Goal: Transaction & Acquisition: Download file/media

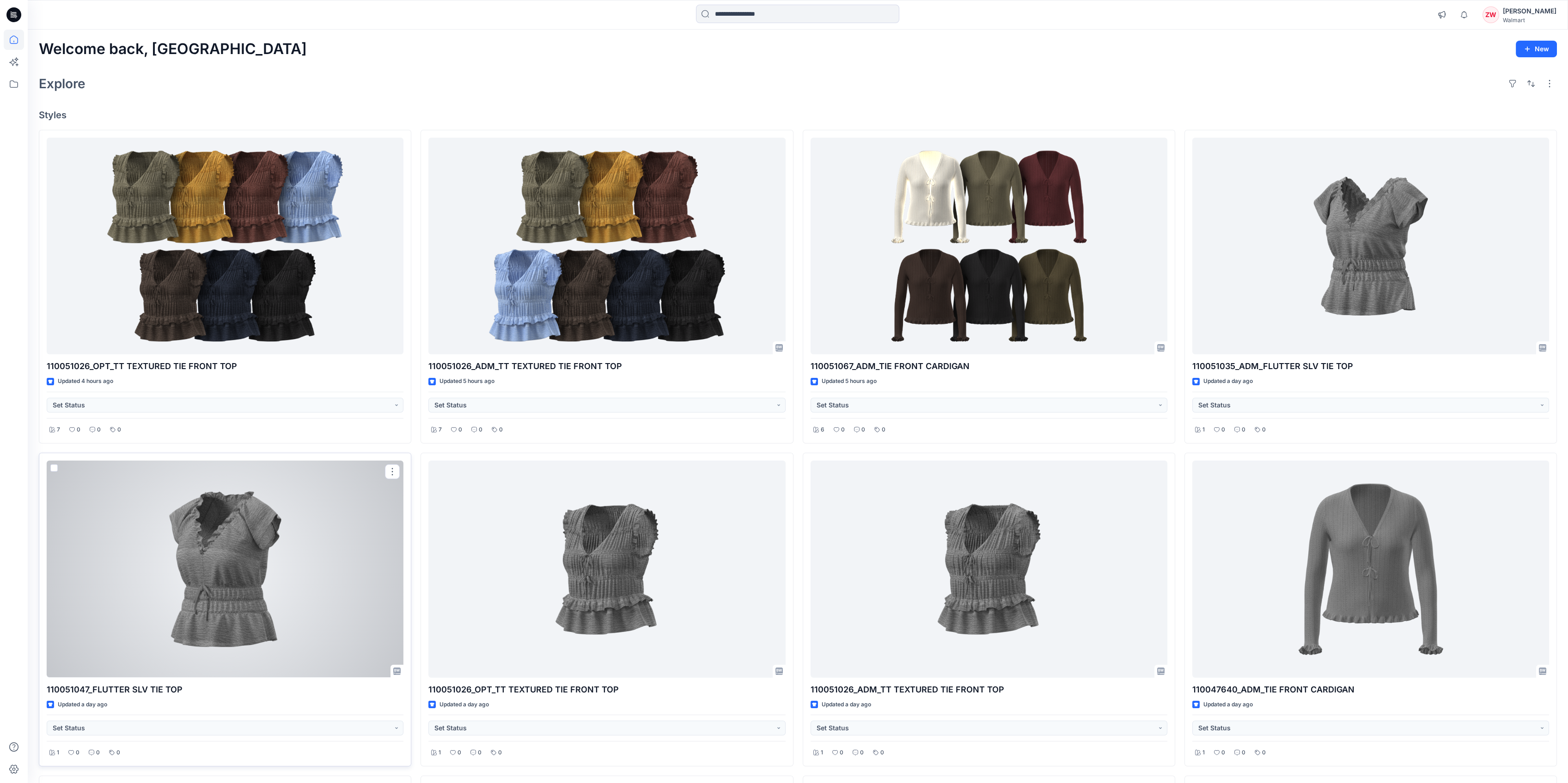
click at [256, 548] on div at bounding box center [225, 569] width 357 height 217
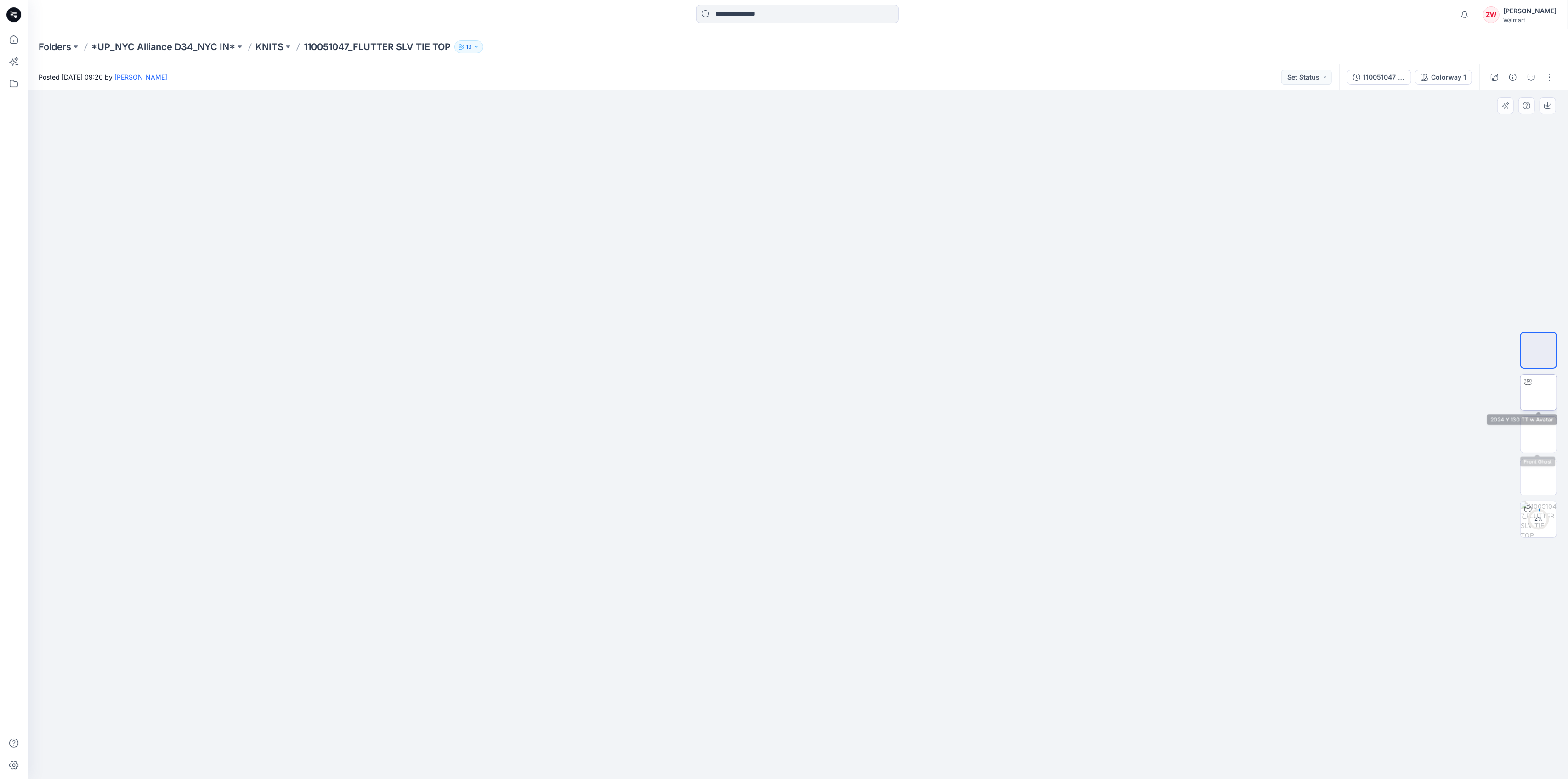
click at [1539, 392] on img at bounding box center [1539, 392] width 0 height 0
click at [59, 48] on p "Folders" at bounding box center [55, 46] width 33 height 13
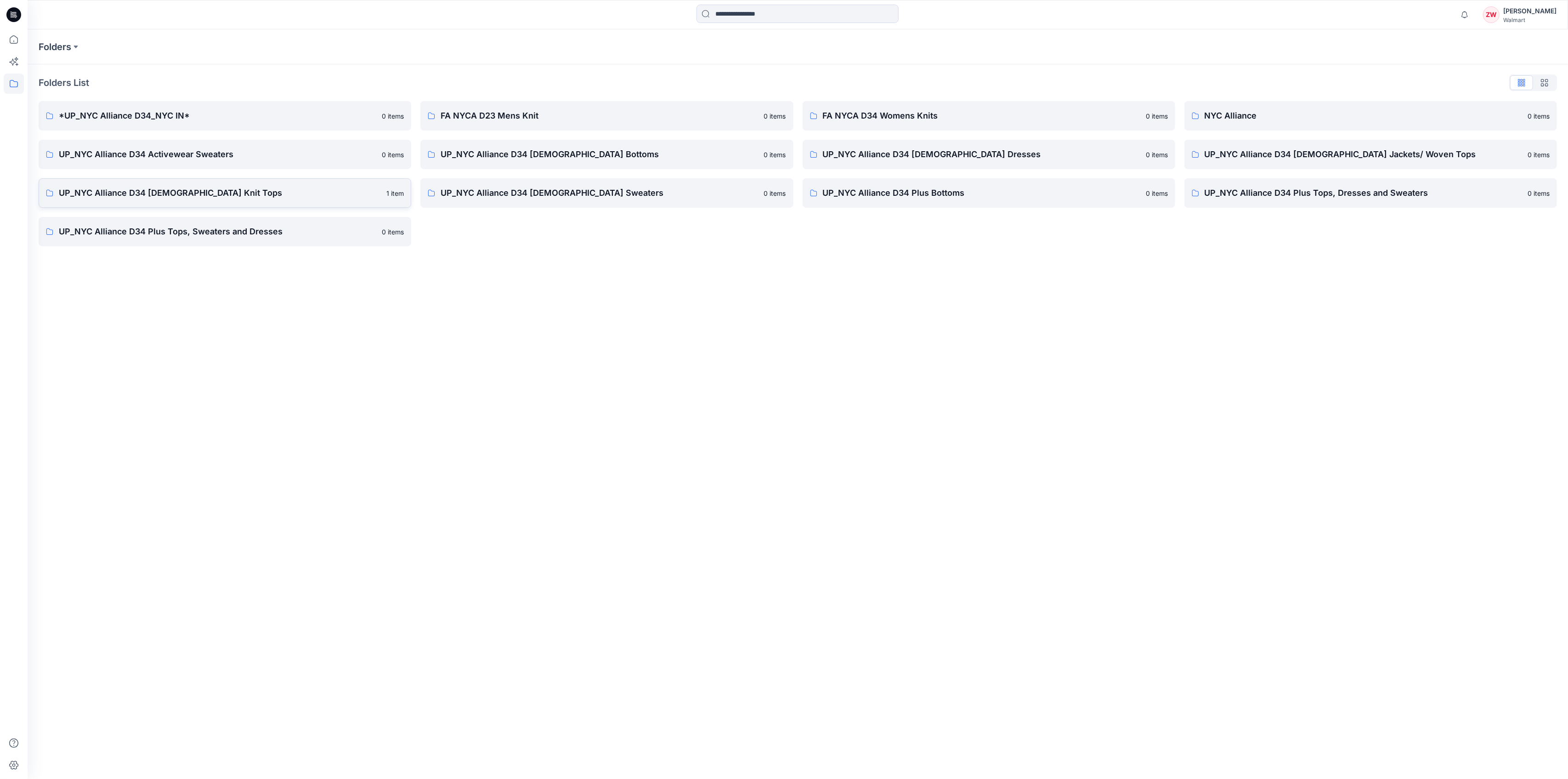
click at [173, 195] on p "UP_NYC Alliance D34 [DEMOGRAPHIC_DATA] Knit Tops" at bounding box center [220, 193] width 322 height 13
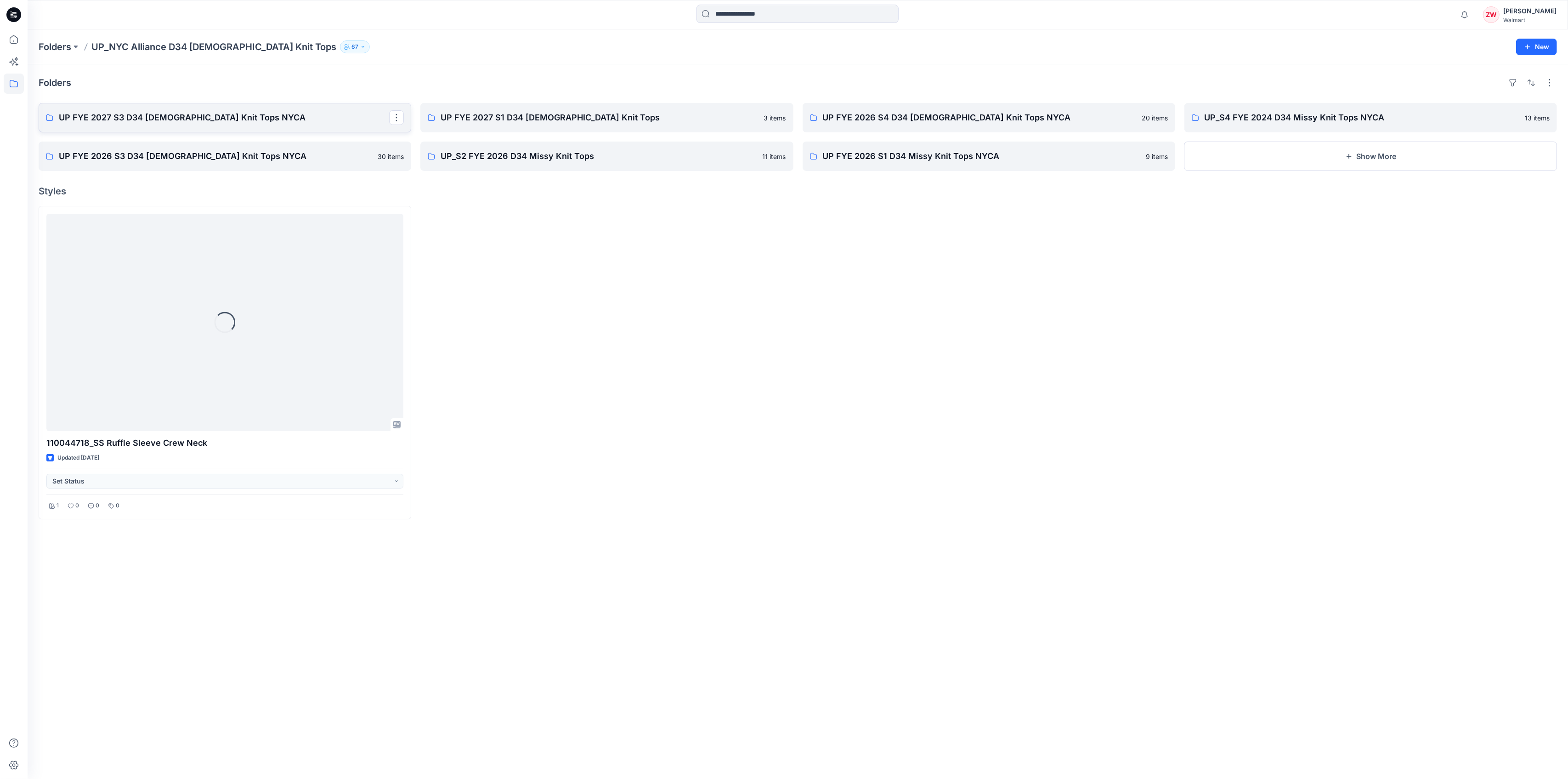
click at [200, 121] on p "UP FYE 2027 S3 D34 [DEMOGRAPHIC_DATA] Knit Tops NYCA" at bounding box center [224, 117] width 330 height 13
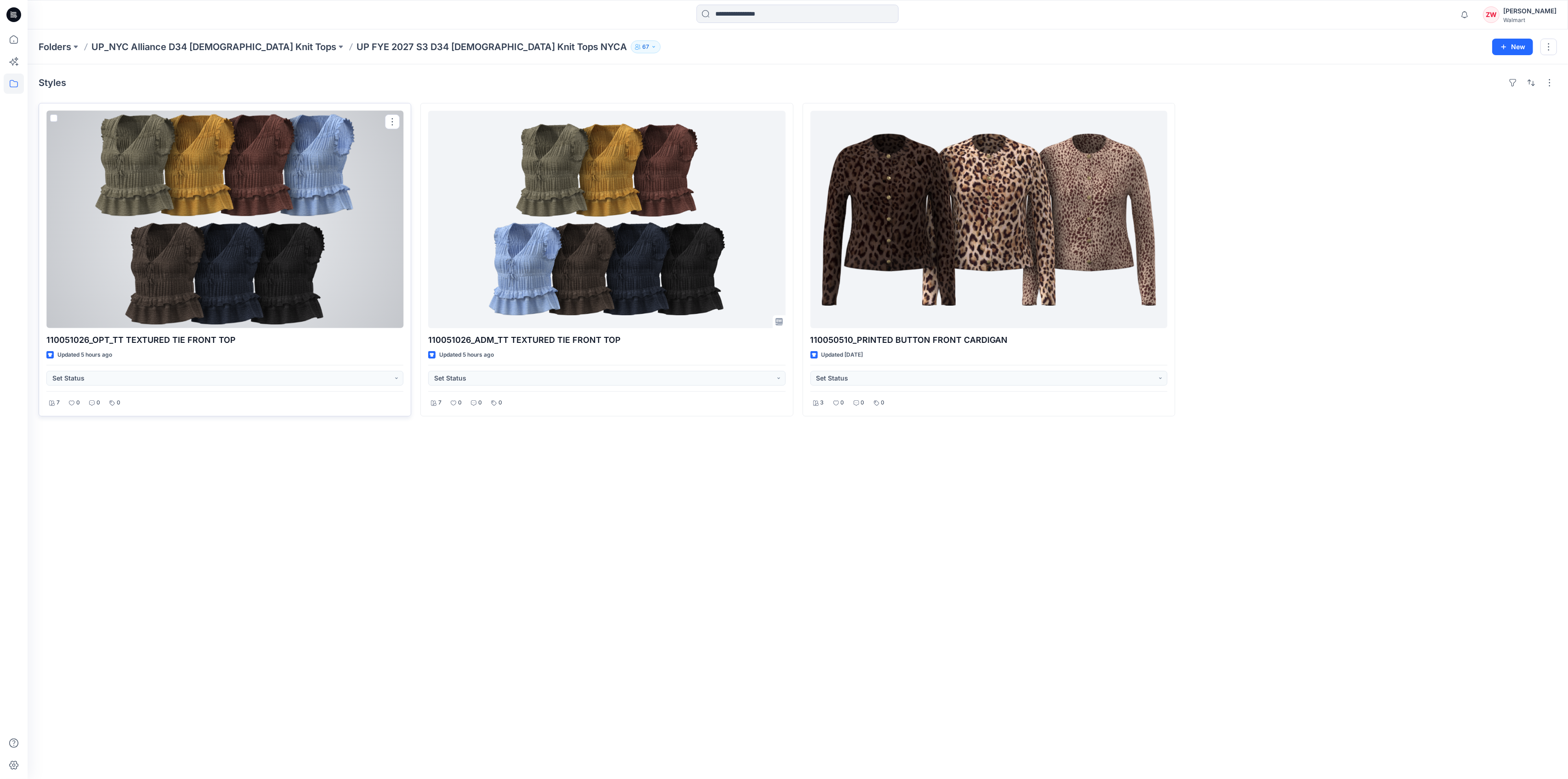
click at [331, 269] on div at bounding box center [225, 219] width 357 height 217
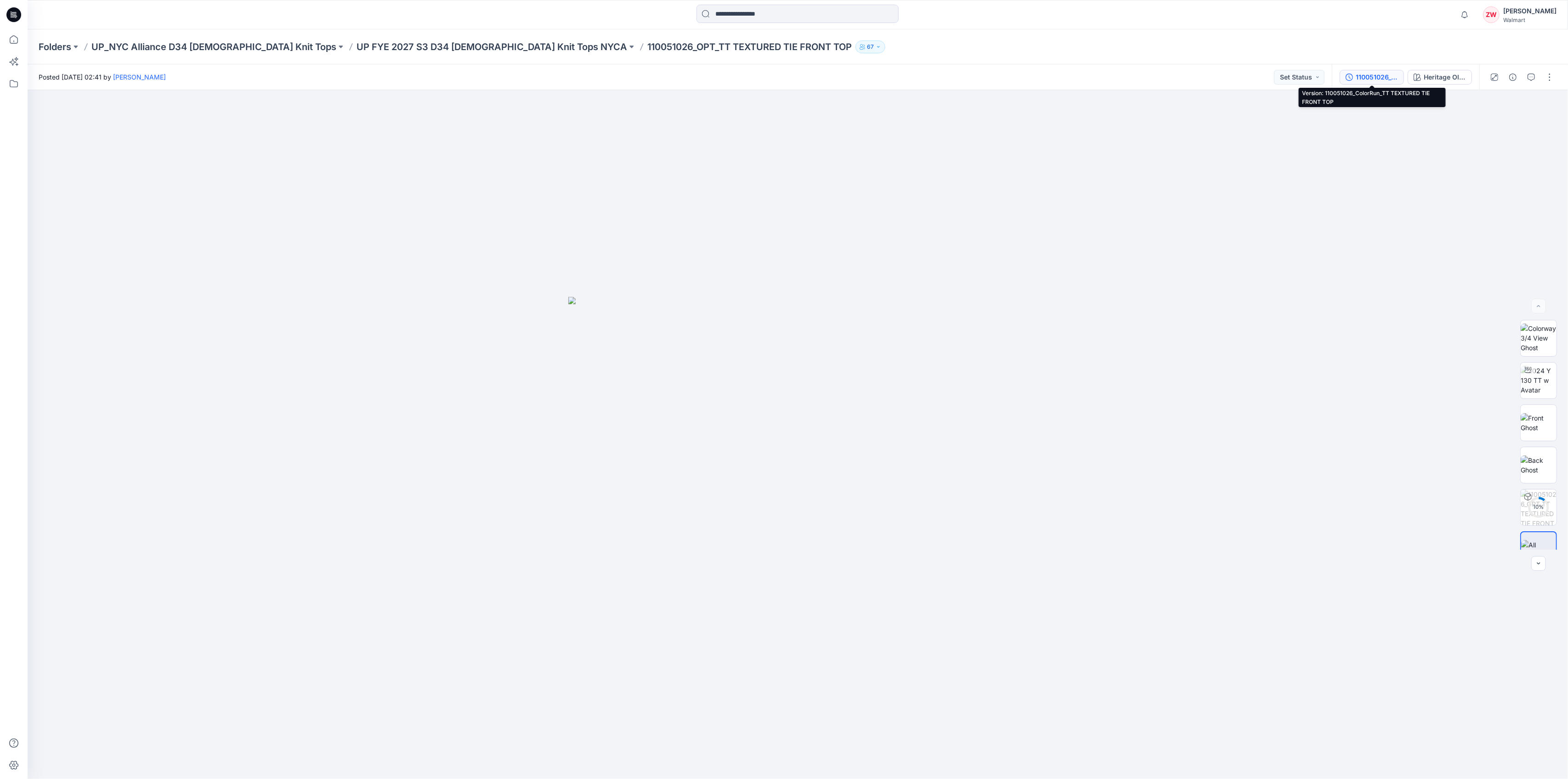
click at [1380, 76] on div "110051026_ColorRun_TT TEXTURED TIE FRONT TOP" at bounding box center [1377, 77] width 42 height 10
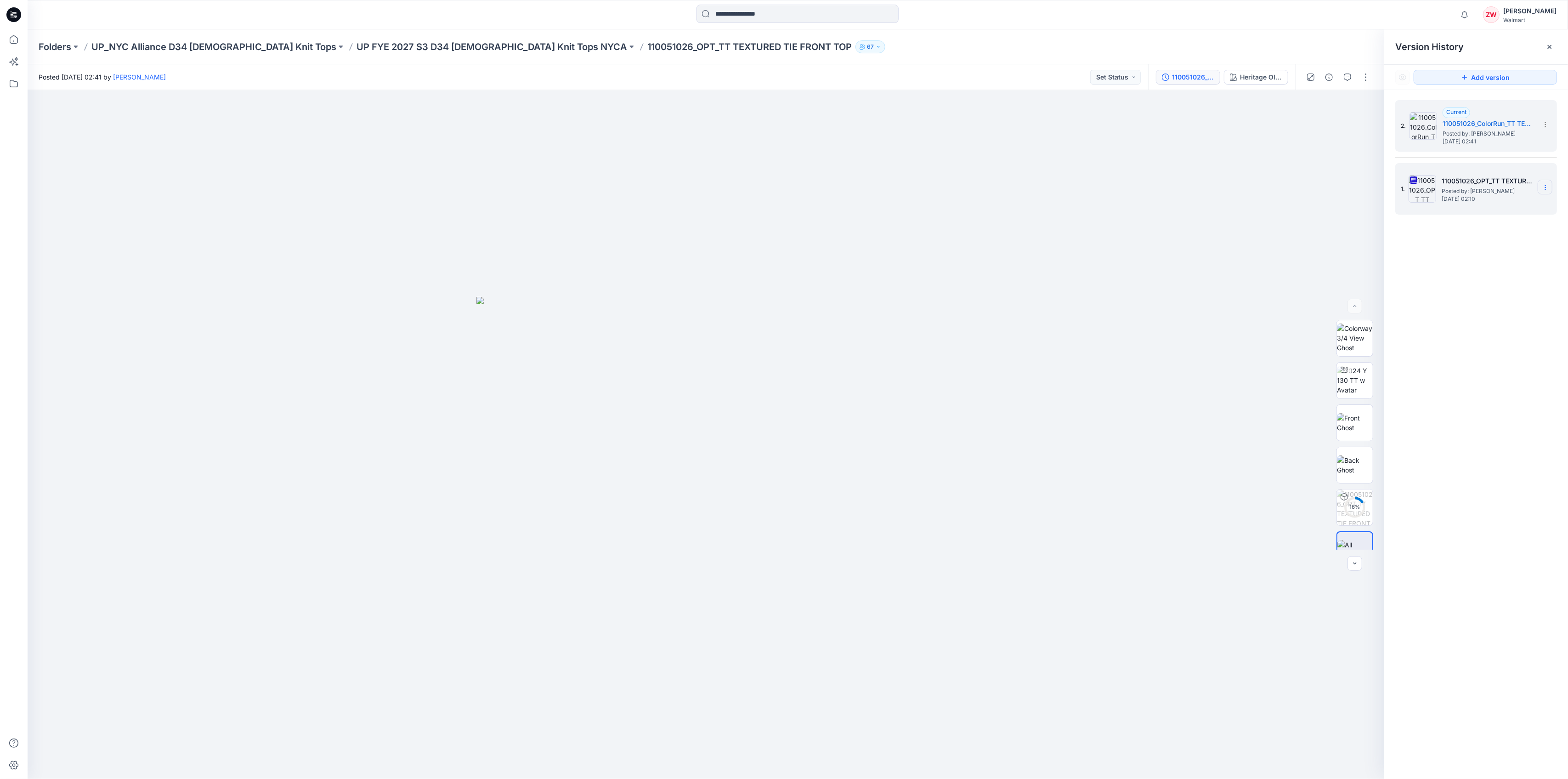
click at [1544, 191] on icon at bounding box center [1545, 188] width 8 height 8
click at [1511, 208] on span "Download Source BW File" at bounding box center [1499, 206] width 77 height 11
click at [408, 49] on p "UP FYE 2027 S3 D34 [DEMOGRAPHIC_DATA] Knit Tops NYCA" at bounding box center [491, 46] width 270 height 13
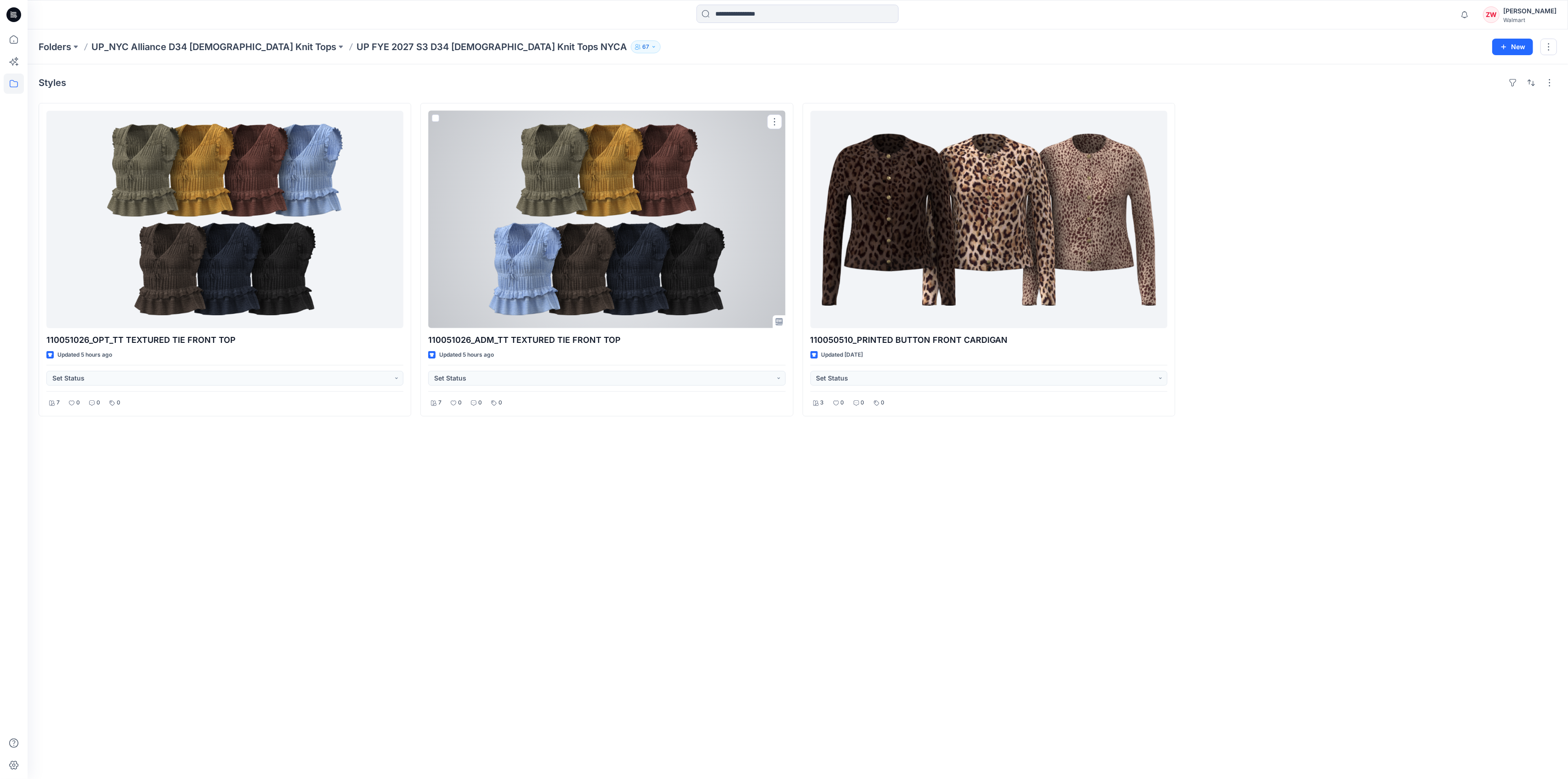
click at [579, 216] on div at bounding box center [606, 219] width 357 height 217
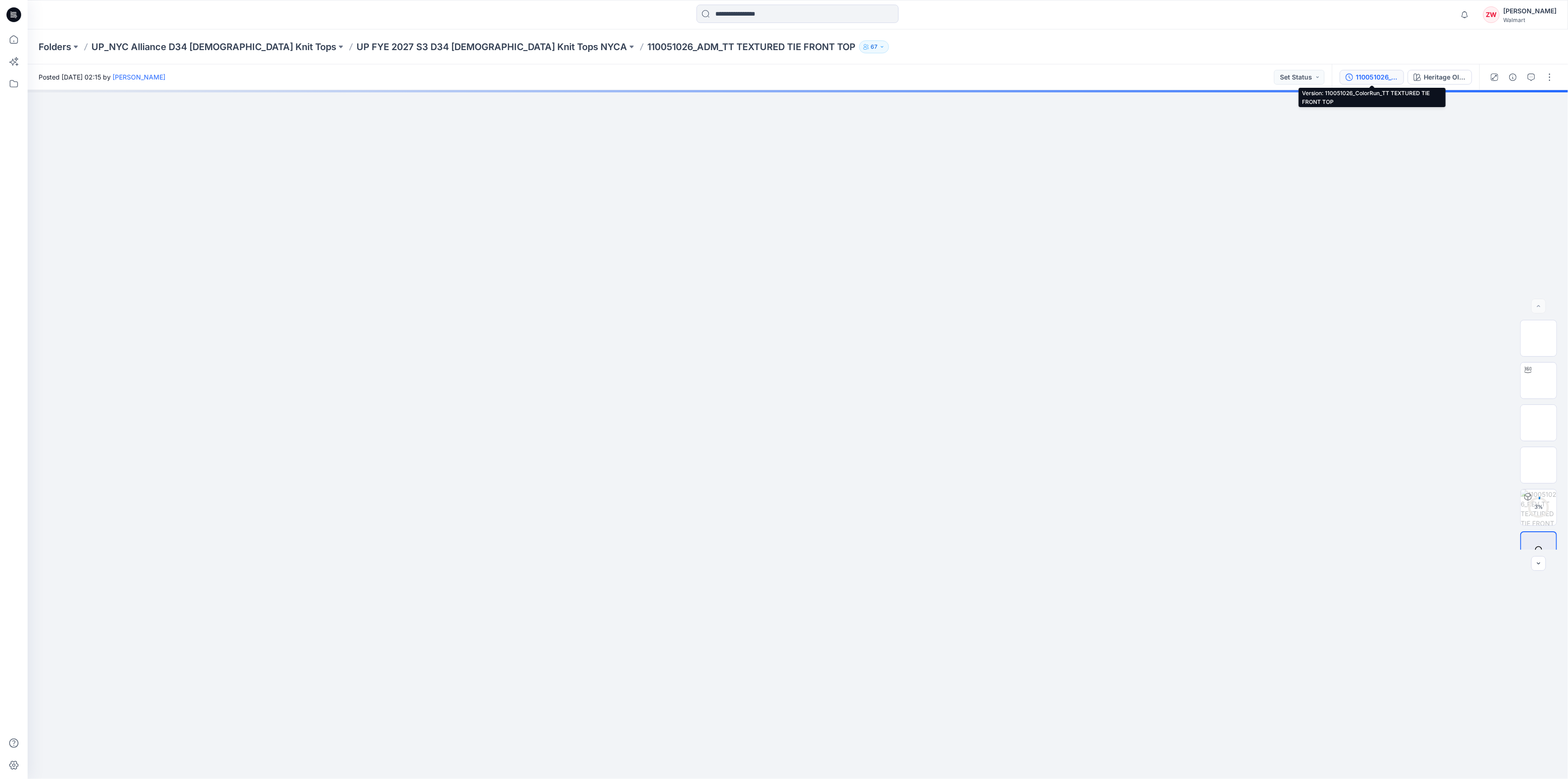
click at [1379, 80] on div "110051026_ColorRun_TT TEXTURED TIE FRONT TOP" at bounding box center [1377, 77] width 42 height 10
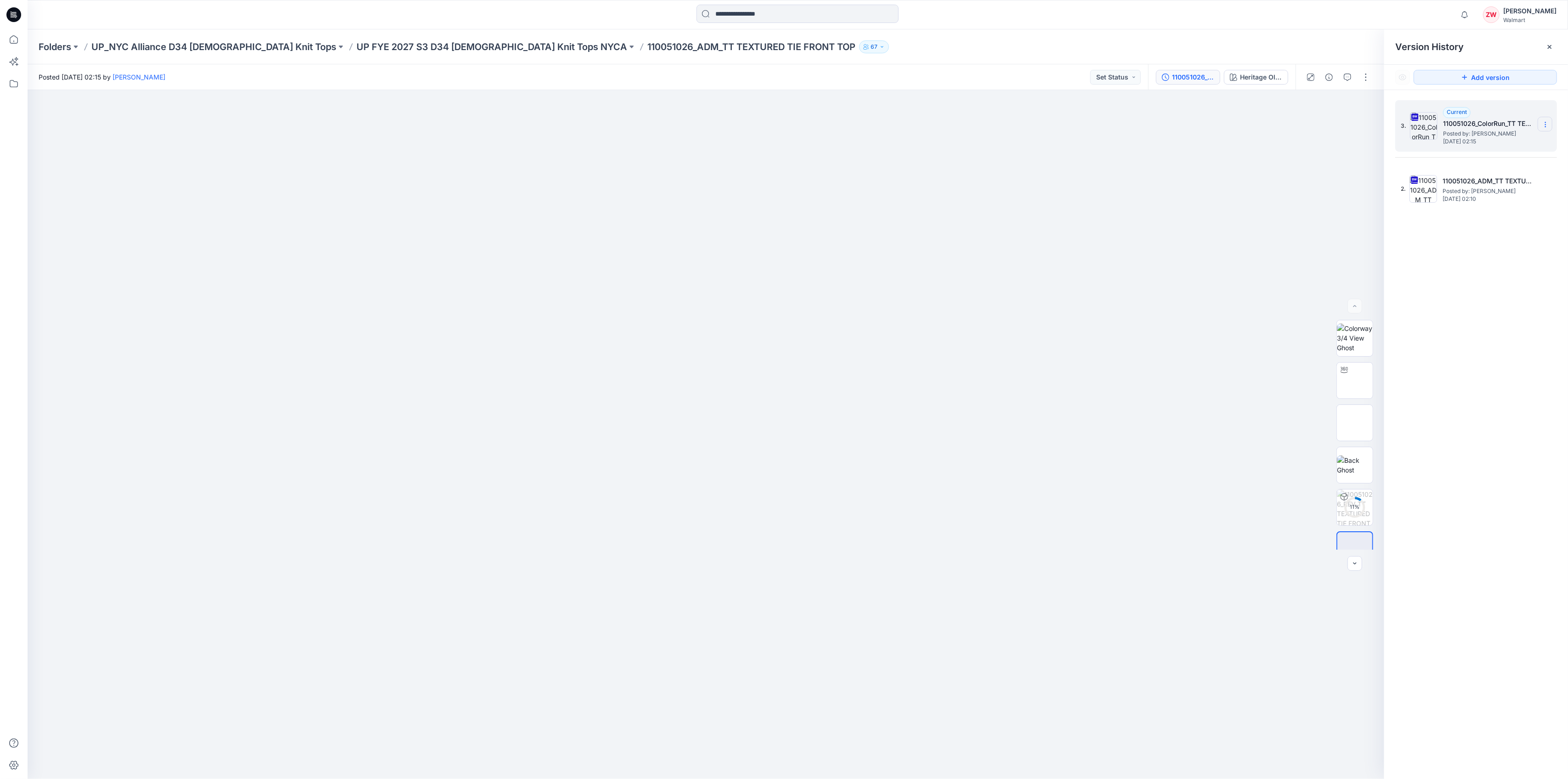
click at [1547, 124] on icon at bounding box center [1545, 125] width 8 height 8
click at [1507, 144] on span "Download Source BW File" at bounding box center [1499, 142] width 77 height 11
click at [1427, 340] on div "3. Current 110051026_ColorRun_TT TEXTURED TIE FRONT TOP Posted by: [PERSON_NAME…" at bounding box center [1476, 441] width 184 height 702
